Goal: Information Seeking & Learning: Learn about a topic

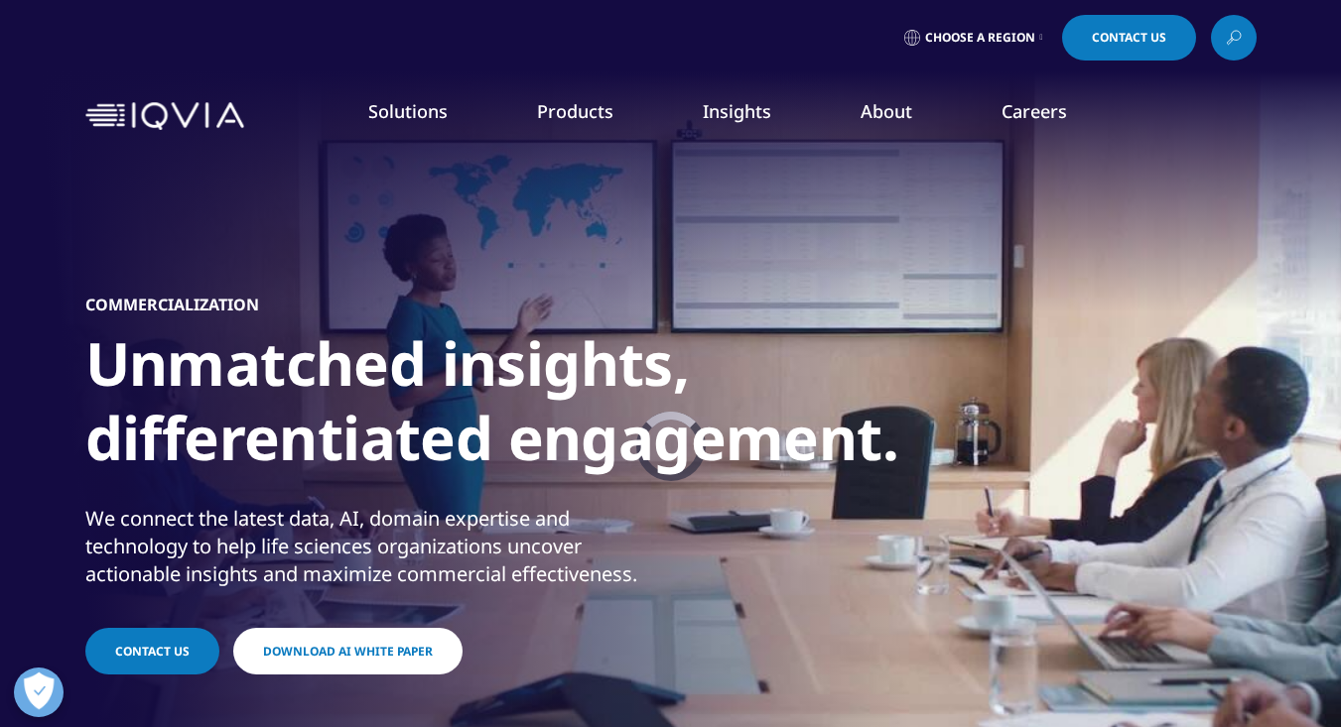
click at [442, 380] on link "Code of Conduct" at bounding box center [520, 380] width 327 height 22
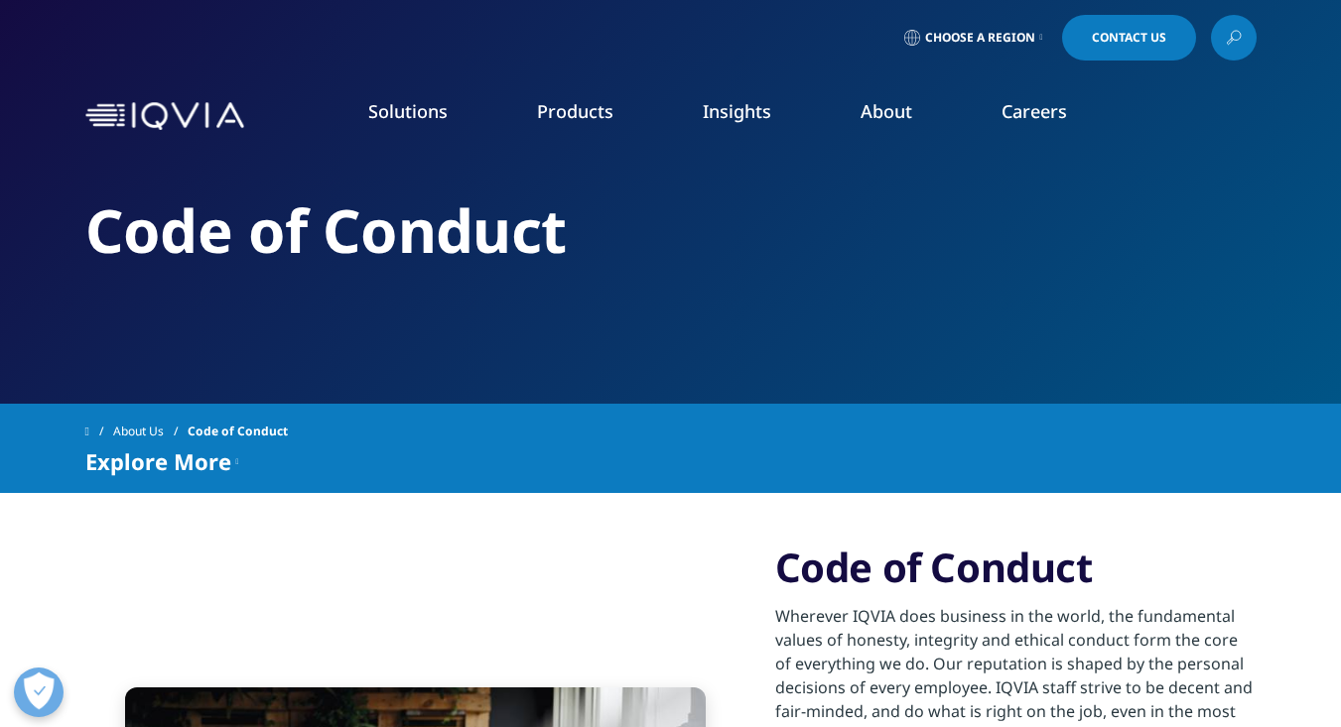
click at [421, 495] on link "Executive Team" at bounding box center [520, 493] width 327 height 22
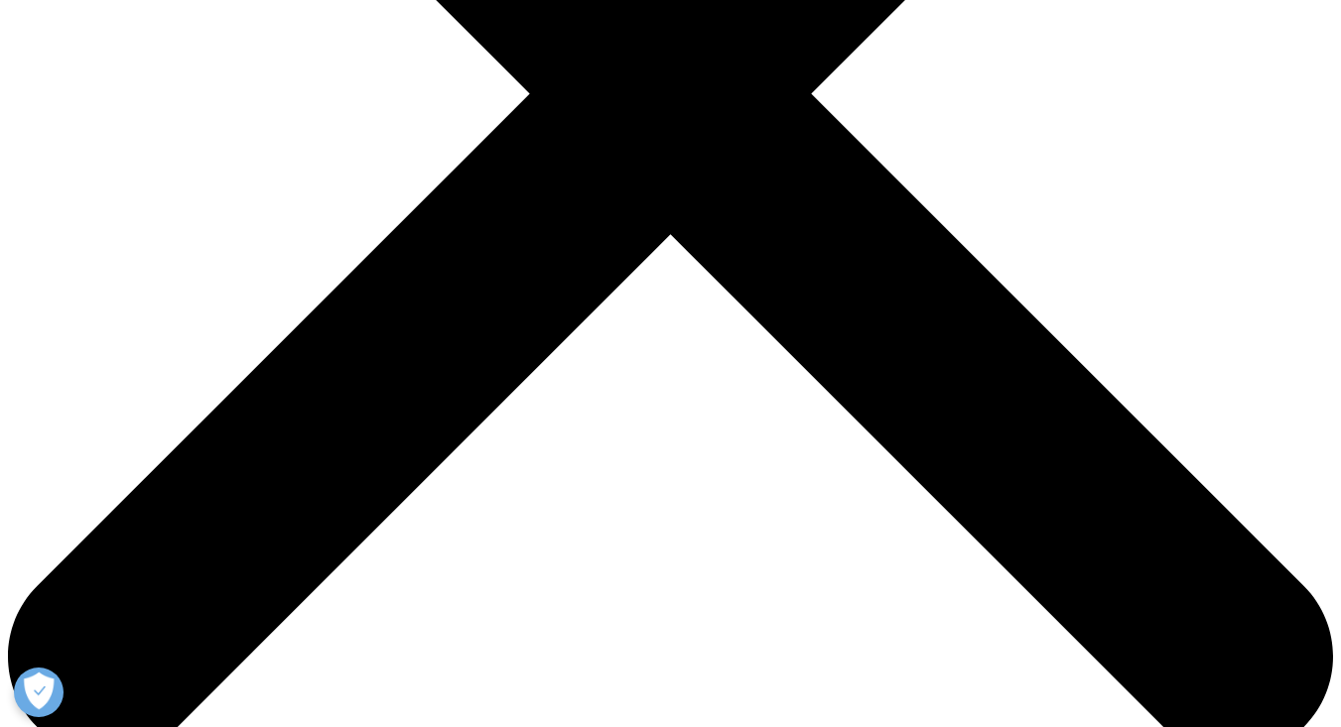
scroll to position [764, 0]
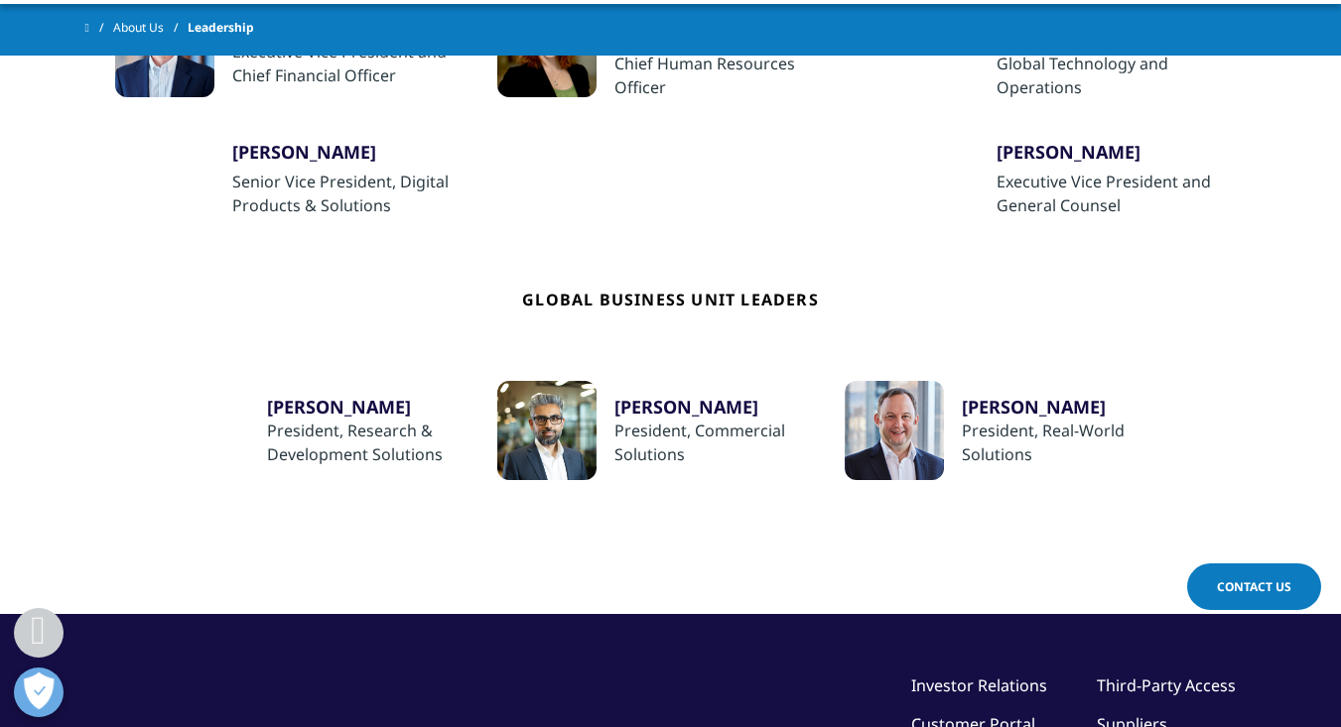
click at [588, 429] on div at bounding box center [546, 430] width 99 height 99
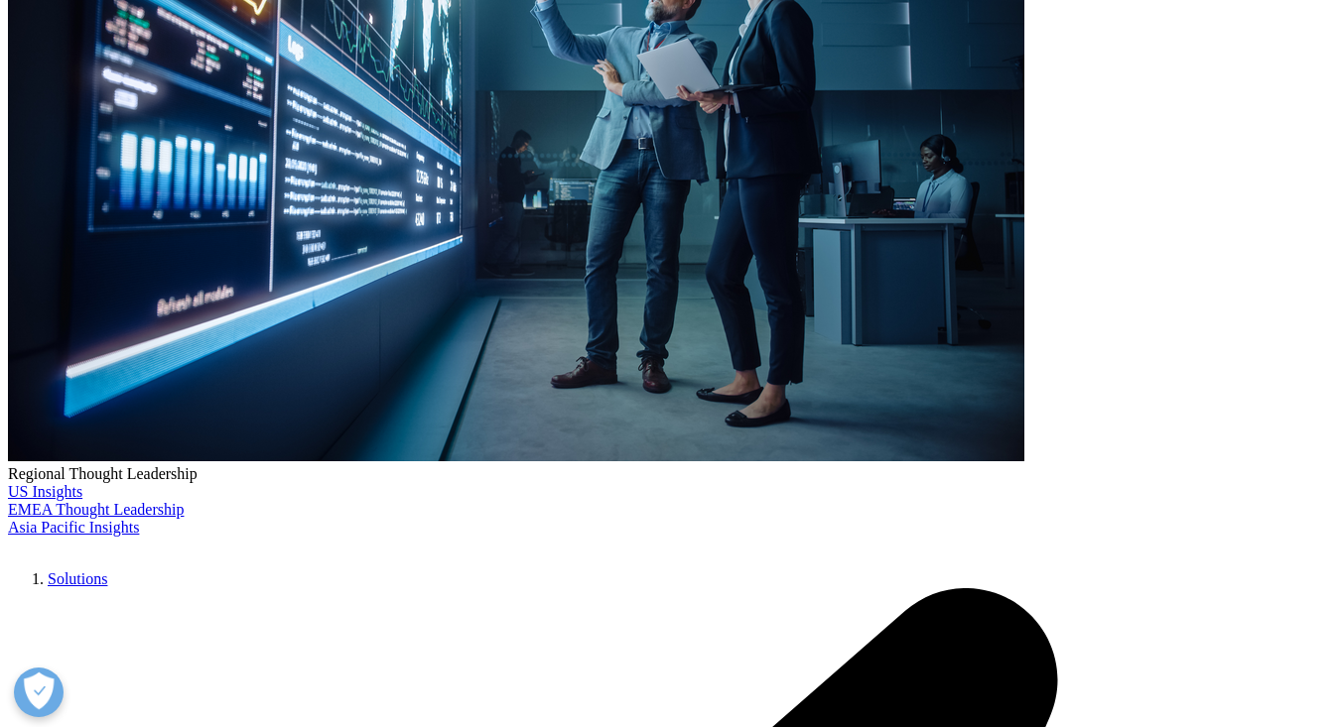
scroll to position [452, 0]
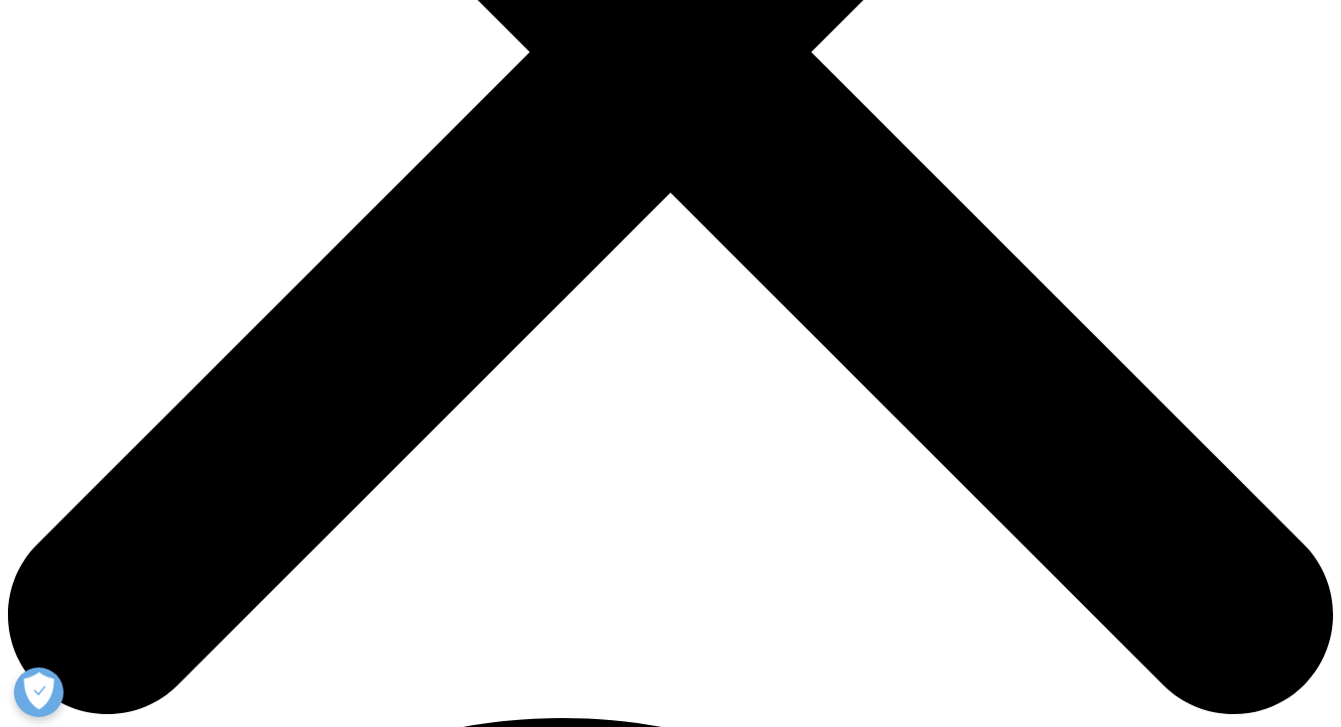
scroll to position [235, 0]
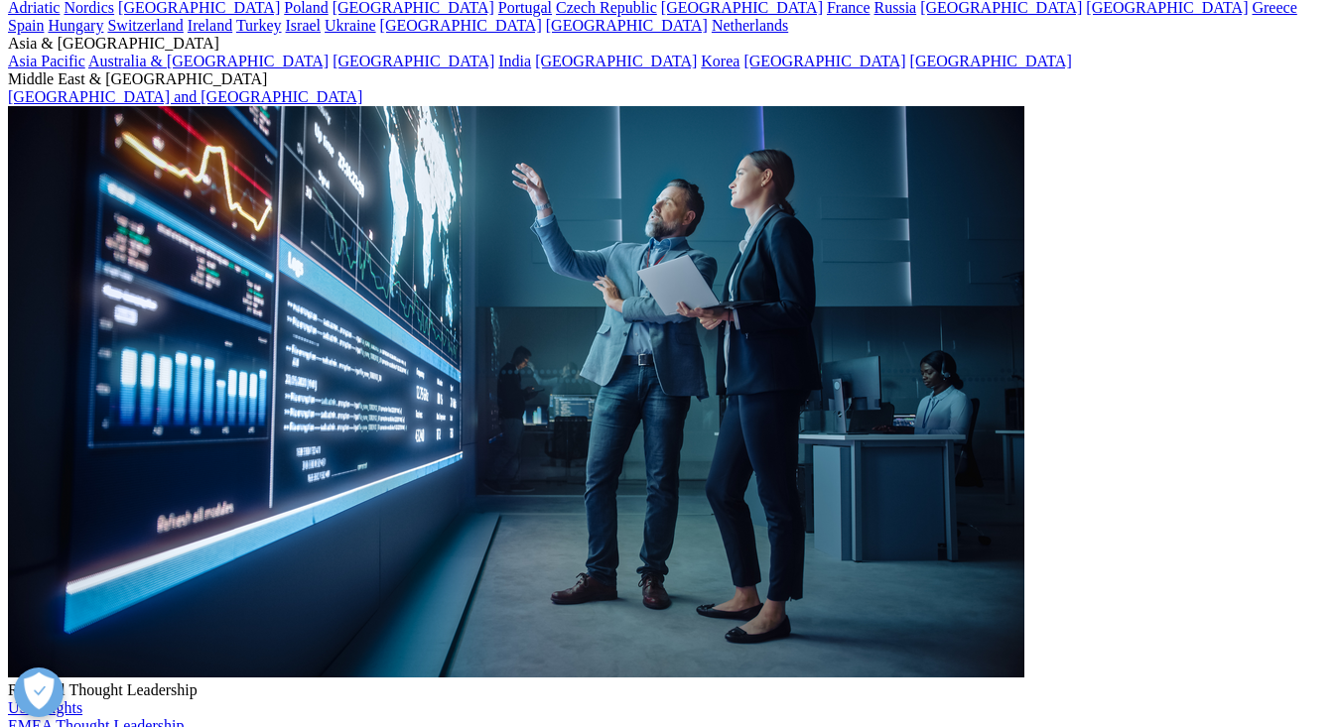
click at [588, 320] on div "Research & Development Leaders" at bounding box center [614, 327] width 224 height 43
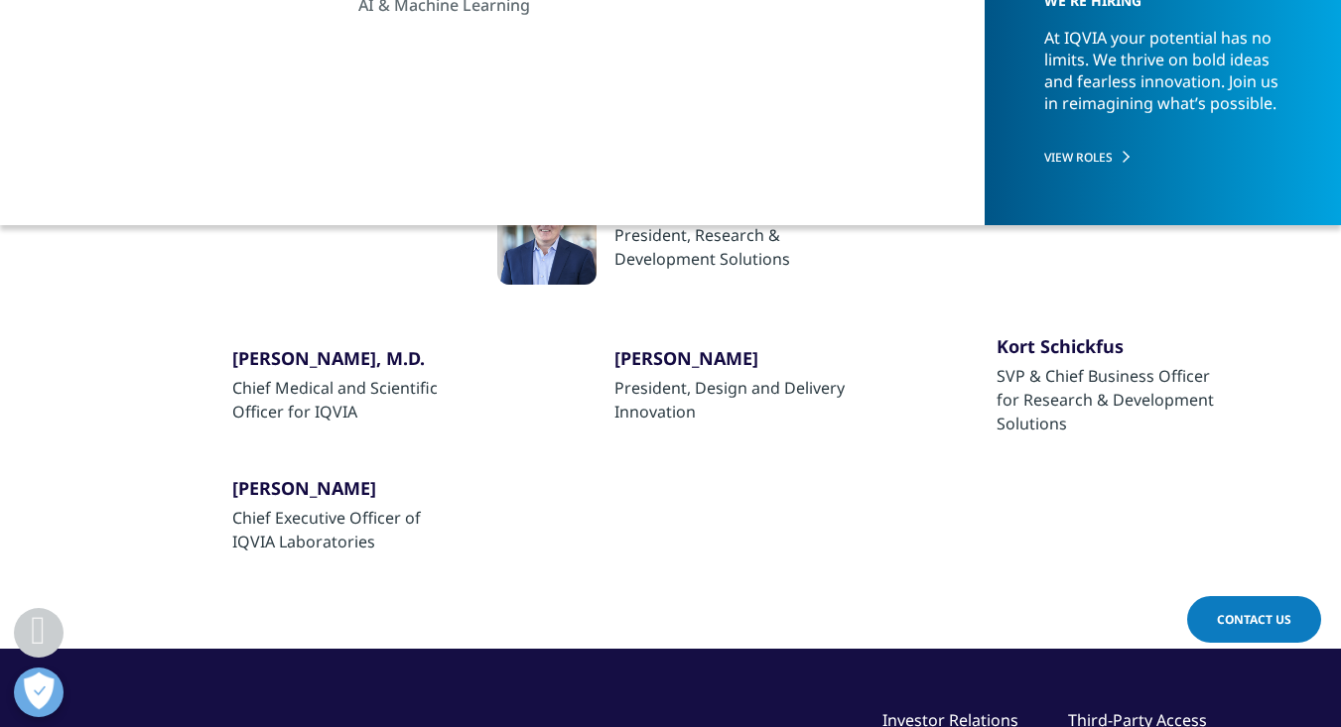
scroll to position [430, 0]
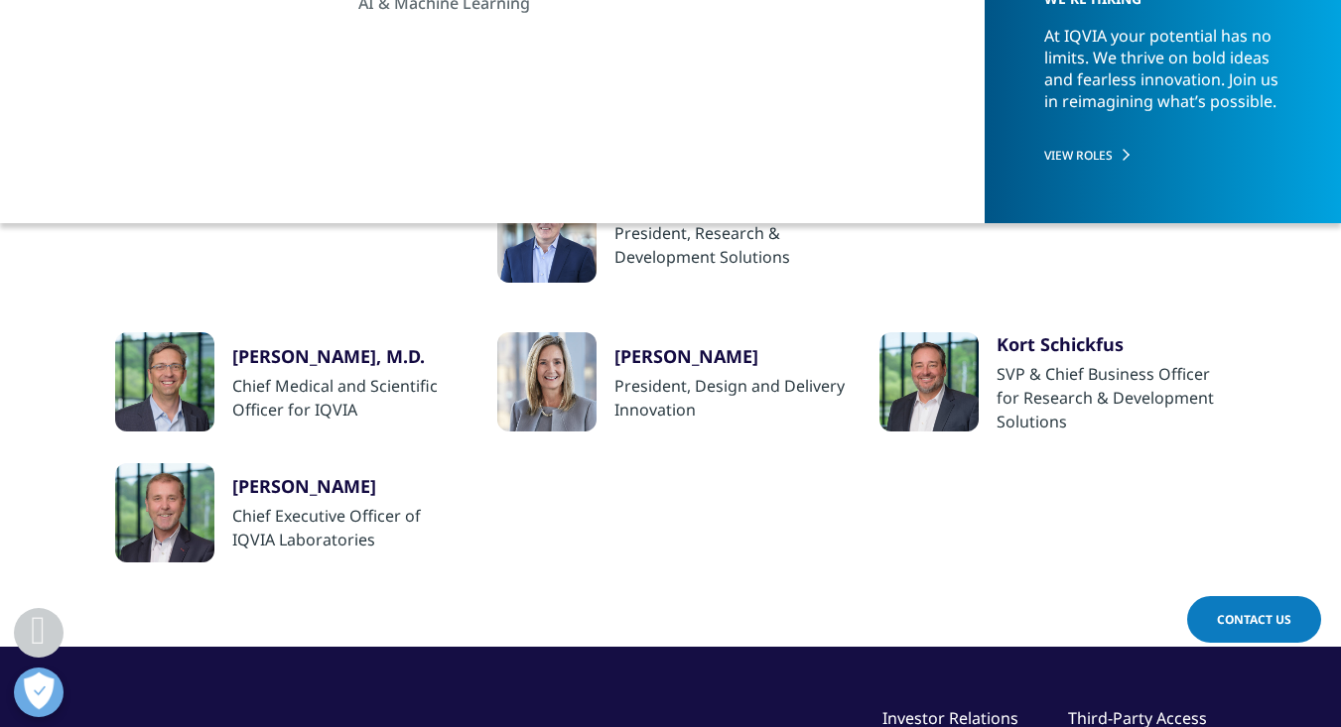
click at [1081, 77] on div "Regional Business Unit Leaders" at bounding box center [1101, 77] width 210 height 43
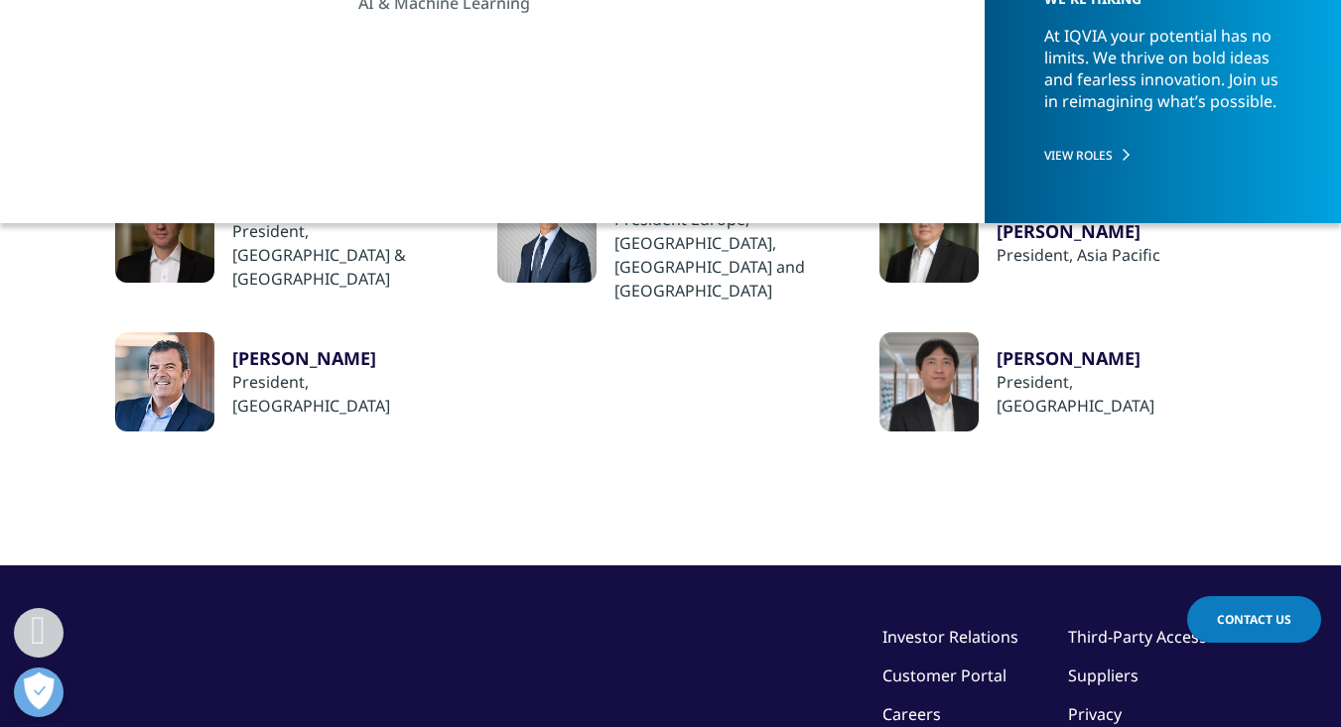
click at [267, 207] on div "Jon Resnick" at bounding box center [347, 207] width 230 height 24
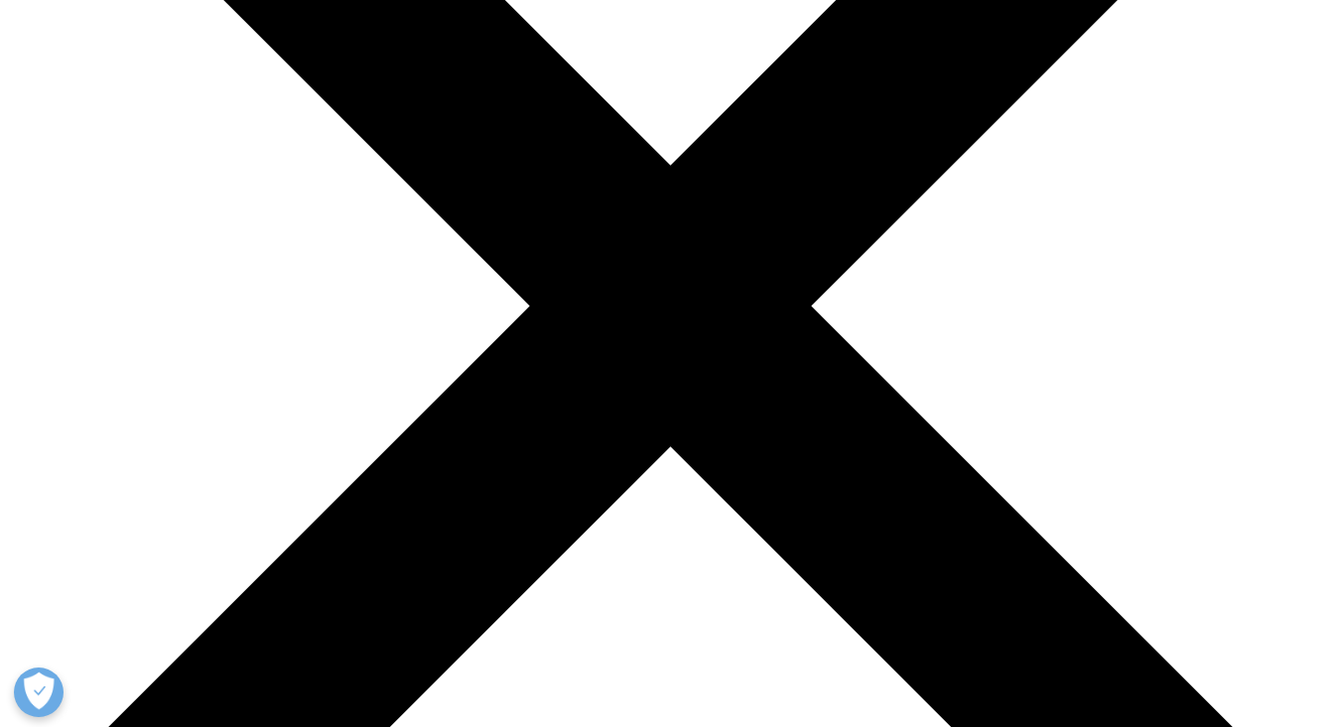
scroll to position [415, 0]
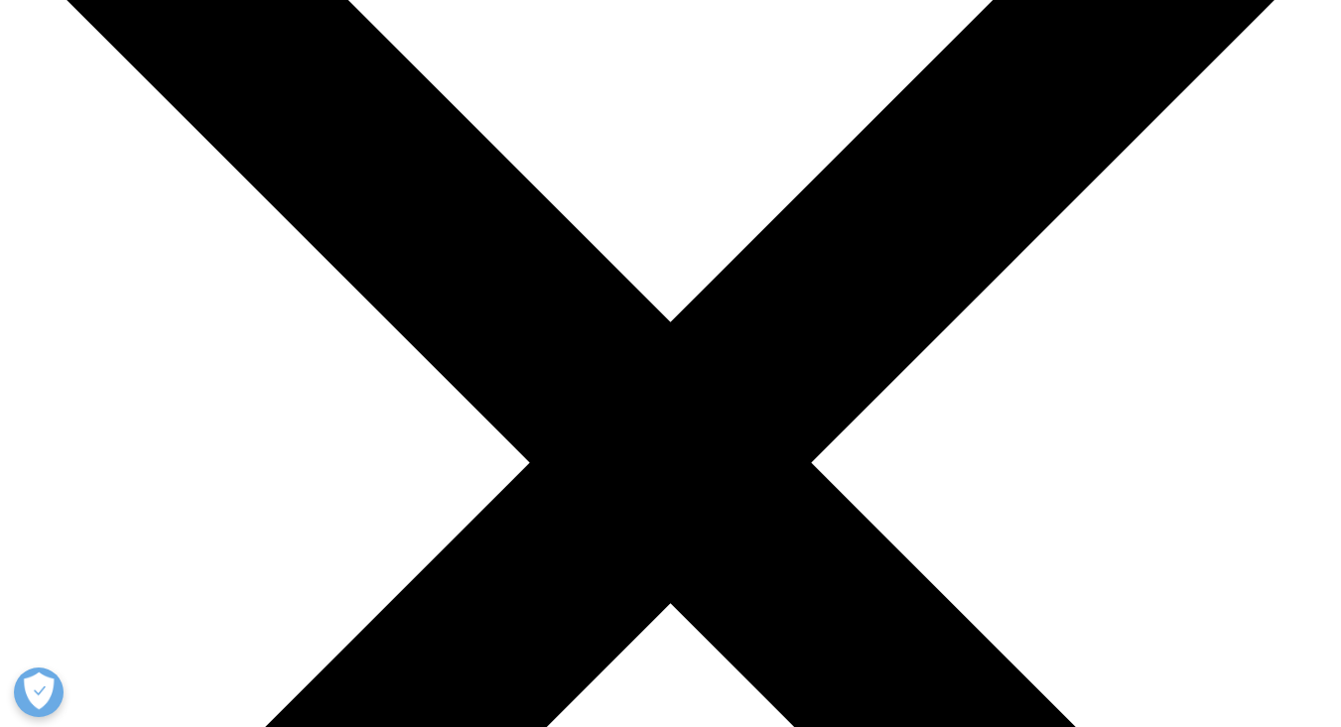
scroll to position [231, 0]
